Goal: Check status: Check status

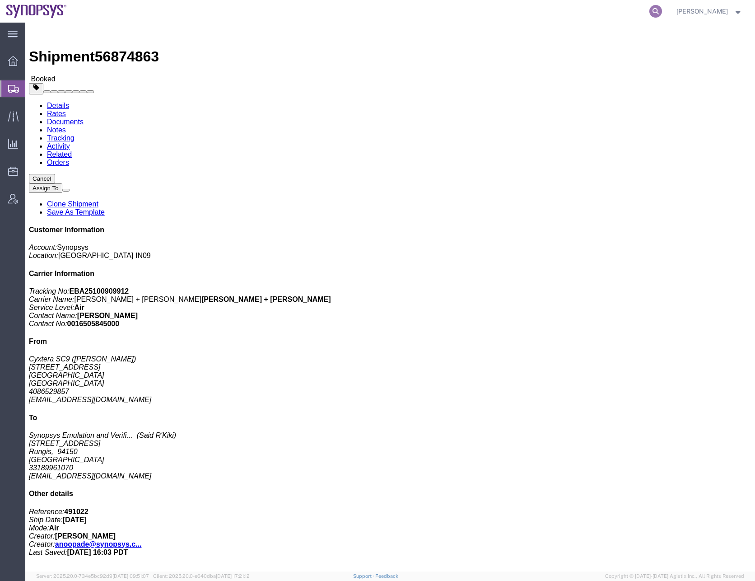
click at [662, 12] on icon at bounding box center [655, 11] width 13 height 13
paste input "57068045"
type input "57068045"
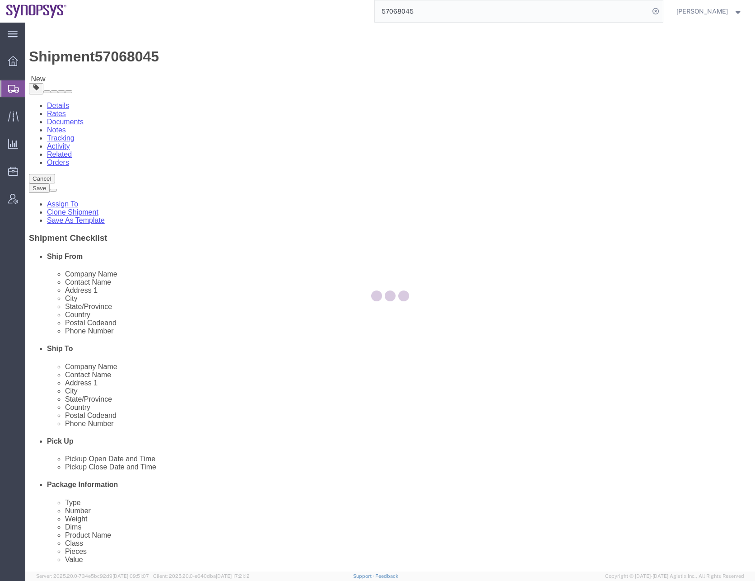
select select
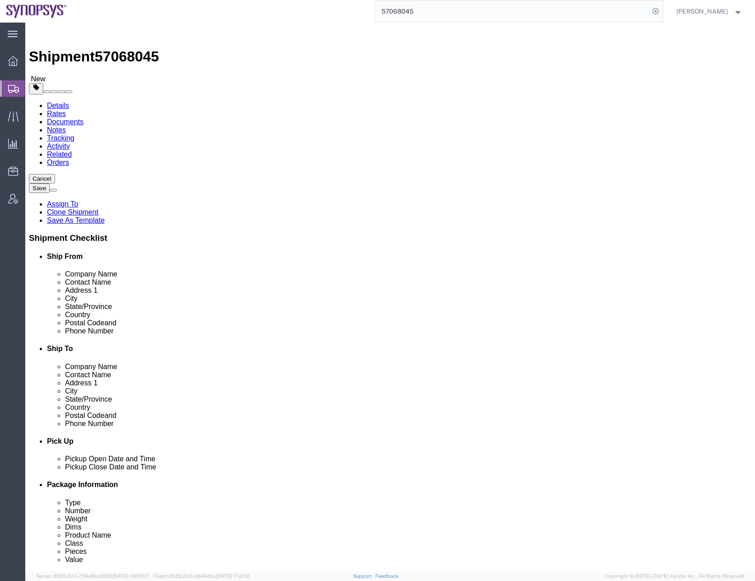
click link "Documents"
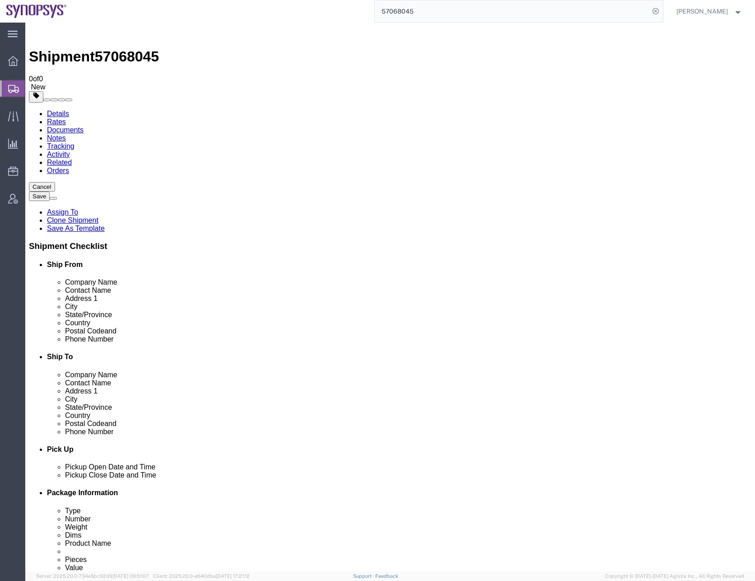
checkbox input "false"
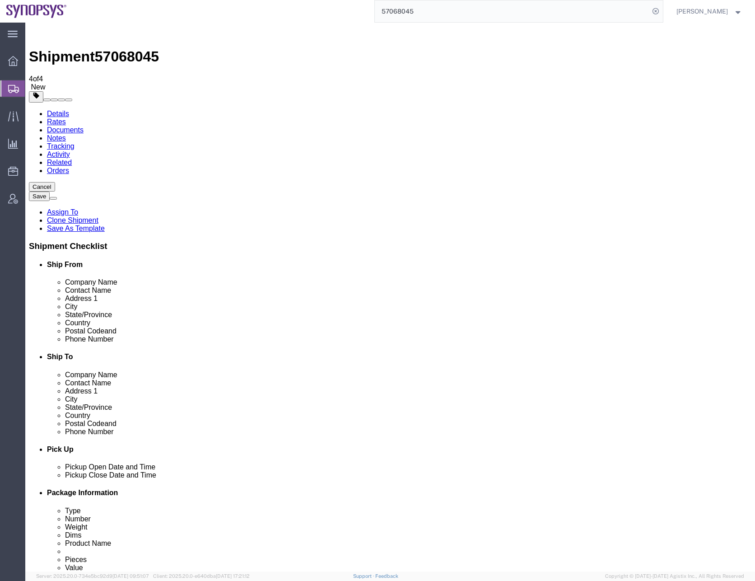
drag, startPoint x: 371, startPoint y: 286, endPoint x: 265, endPoint y: 289, distance: 106.2
checkbox input "true"
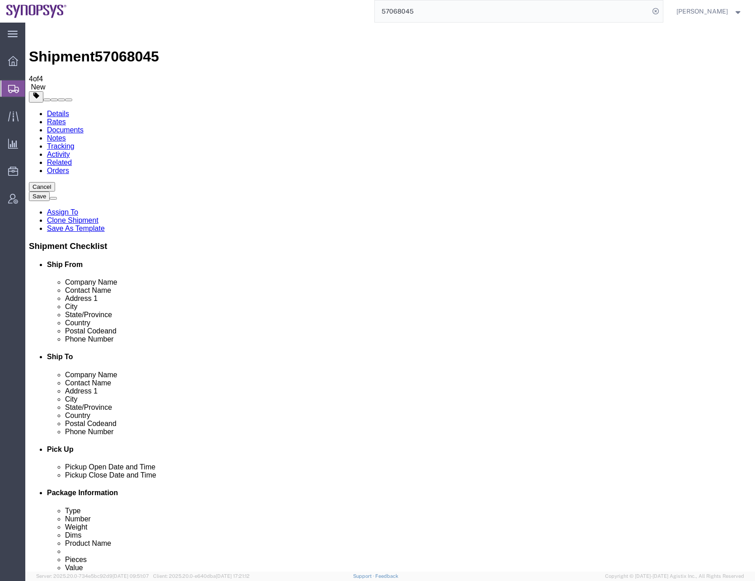
checkbox input "true"
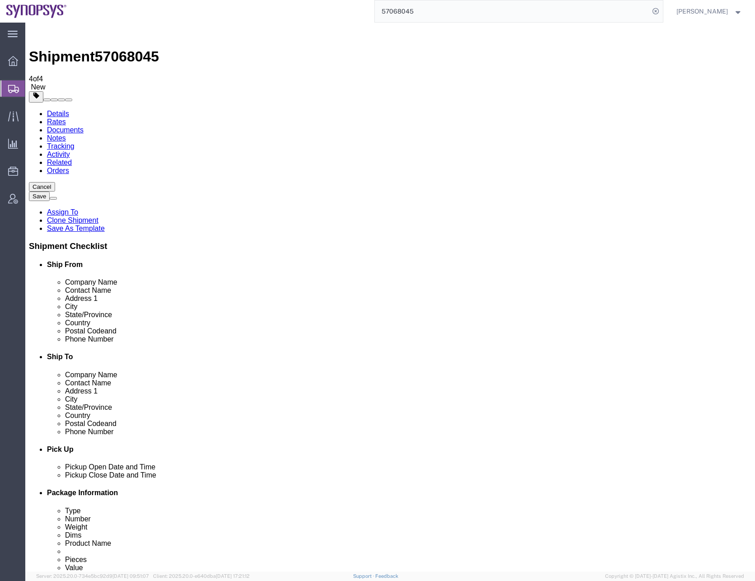
checkbox input "true"
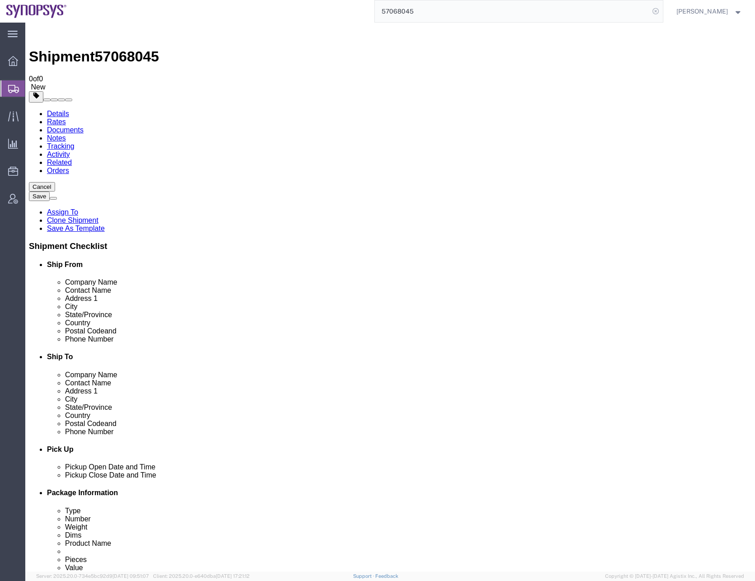
click at [662, 11] on icon at bounding box center [655, 11] width 13 height 13
click at [447, 11] on agx-global-search at bounding box center [518, 11] width 289 height 23
click at [662, 13] on icon at bounding box center [655, 11] width 13 height 13
paste input "57067662"
type input "57067662"
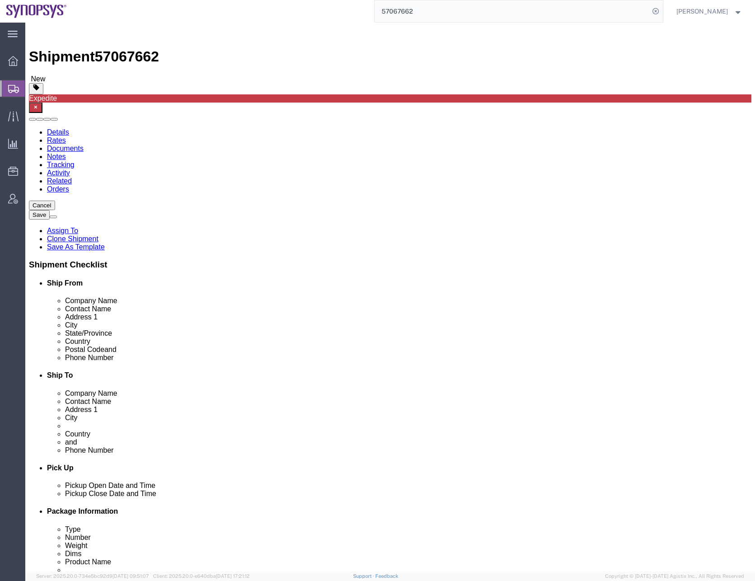
click link "Documents"
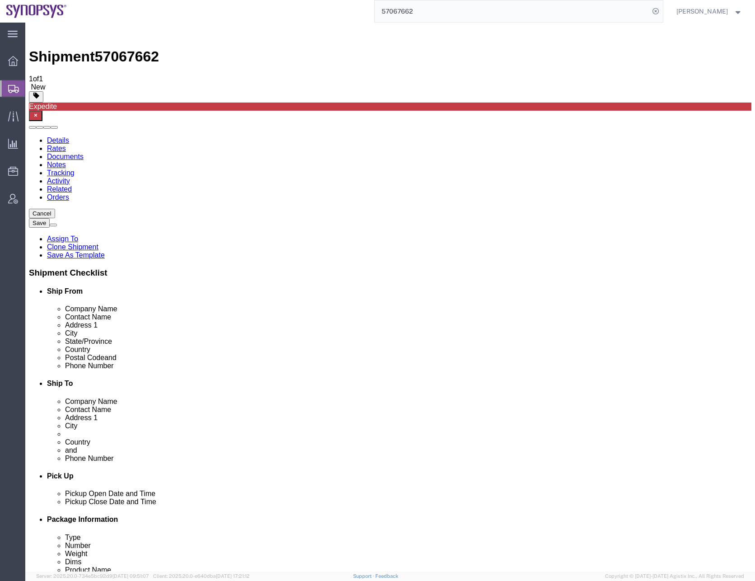
drag, startPoint x: 405, startPoint y: 110, endPoint x: 423, endPoint y: 112, distance: 18.2
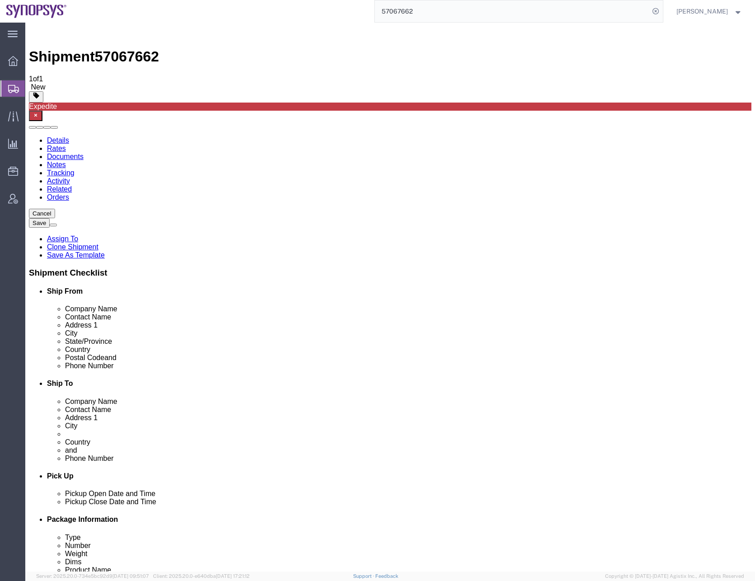
checkbox input "true"
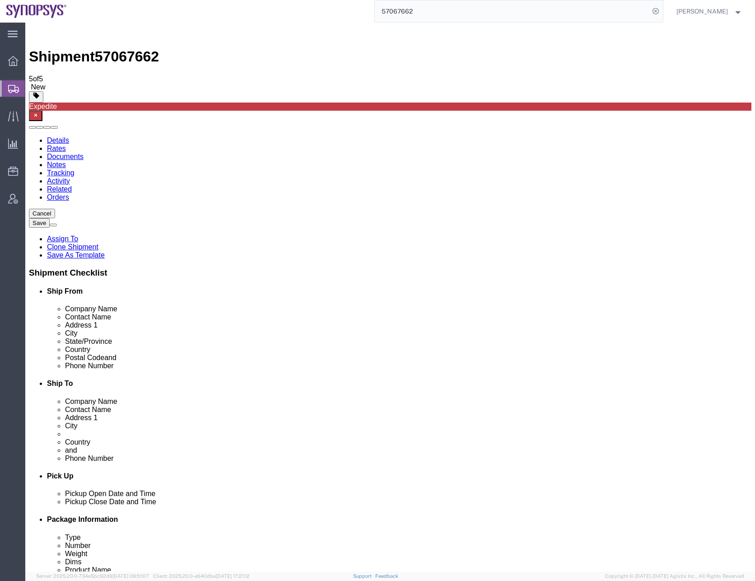
checkbox input "false"
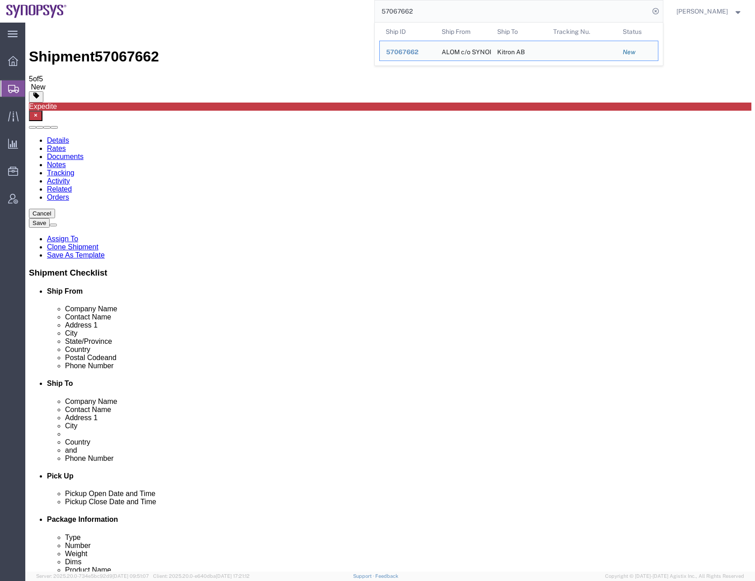
click at [504, 1] on input "57067662" at bounding box center [512, 11] width 275 height 22
drag, startPoint x: 400, startPoint y: 7, endPoint x: 346, endPoint y: 13, distance: 54.5
click at [346, 13] on div "57067662 Ship ID Ship From Ship To Tracking Nu. Status Ship ID 57067662 Ship Fr…" at bounding box center [368, 11] width 590 height 23
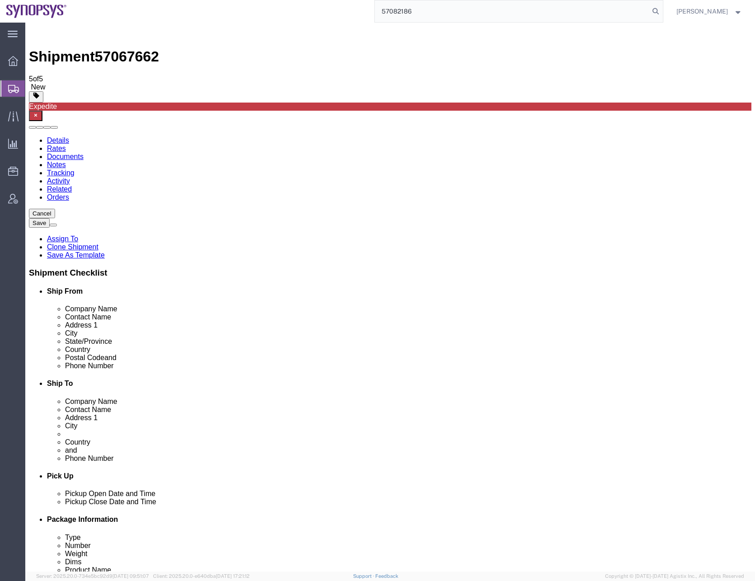
type input "57082186"
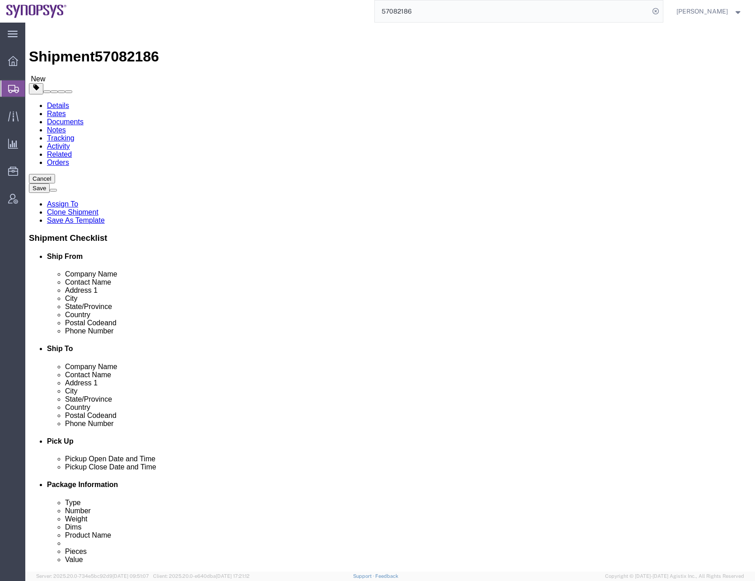
click link "Documents"
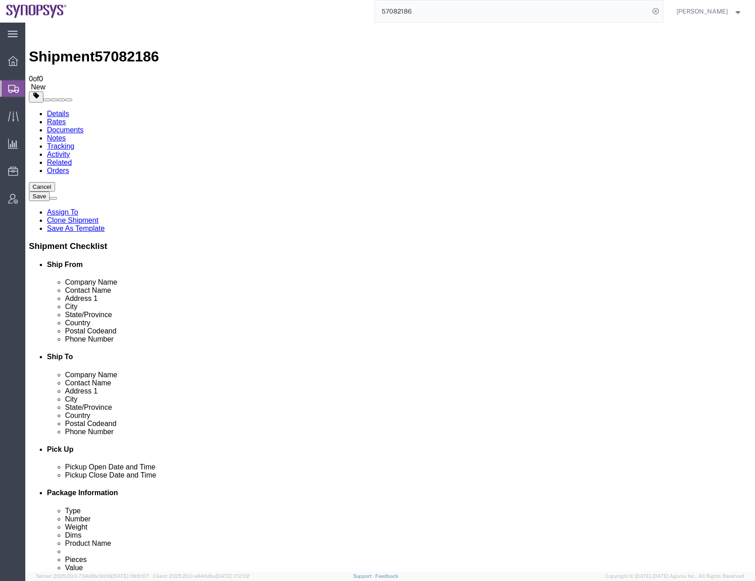
checkbox input "false"
